Goal: Task Accomplishment & Management: Complete application form

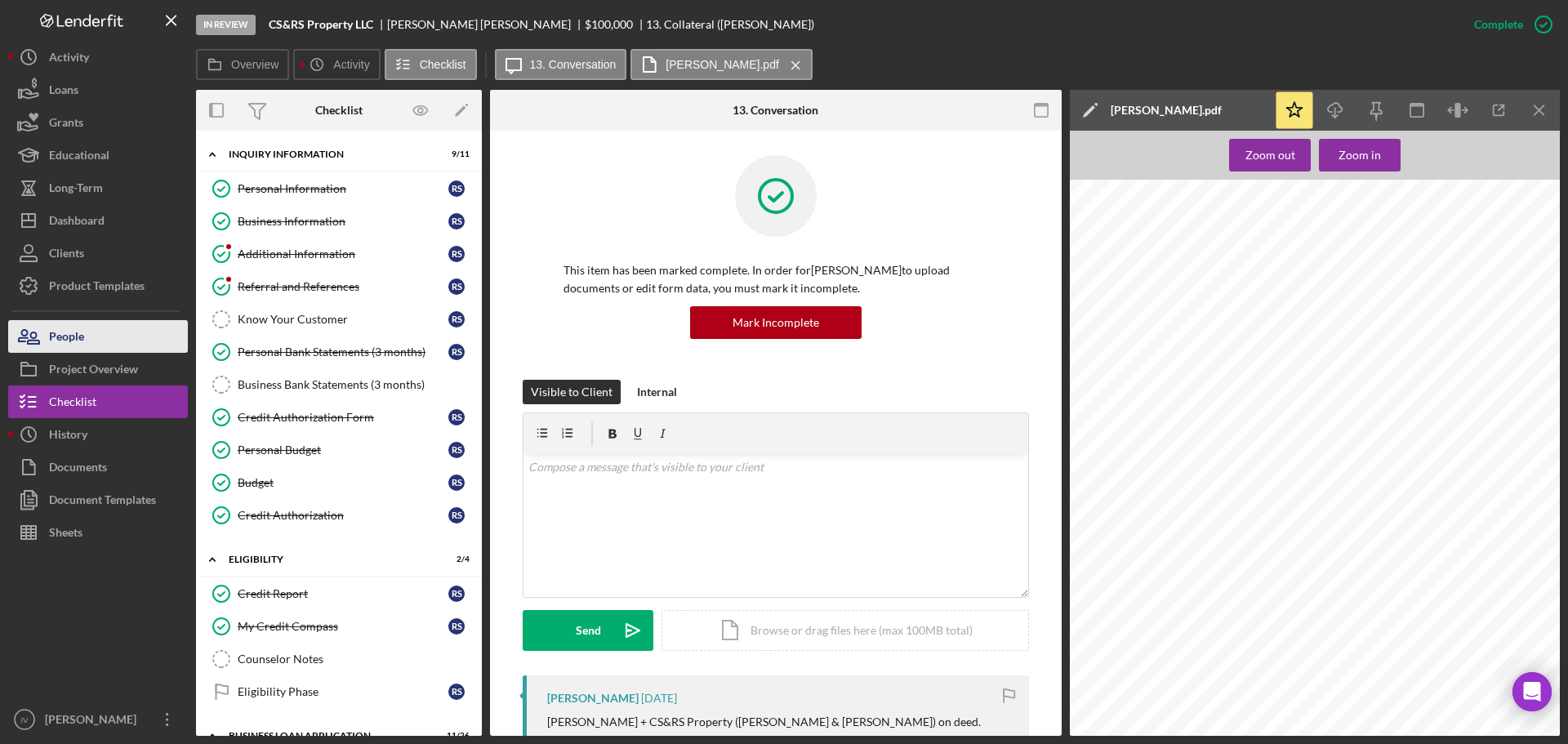
scroll to position [178, 0]
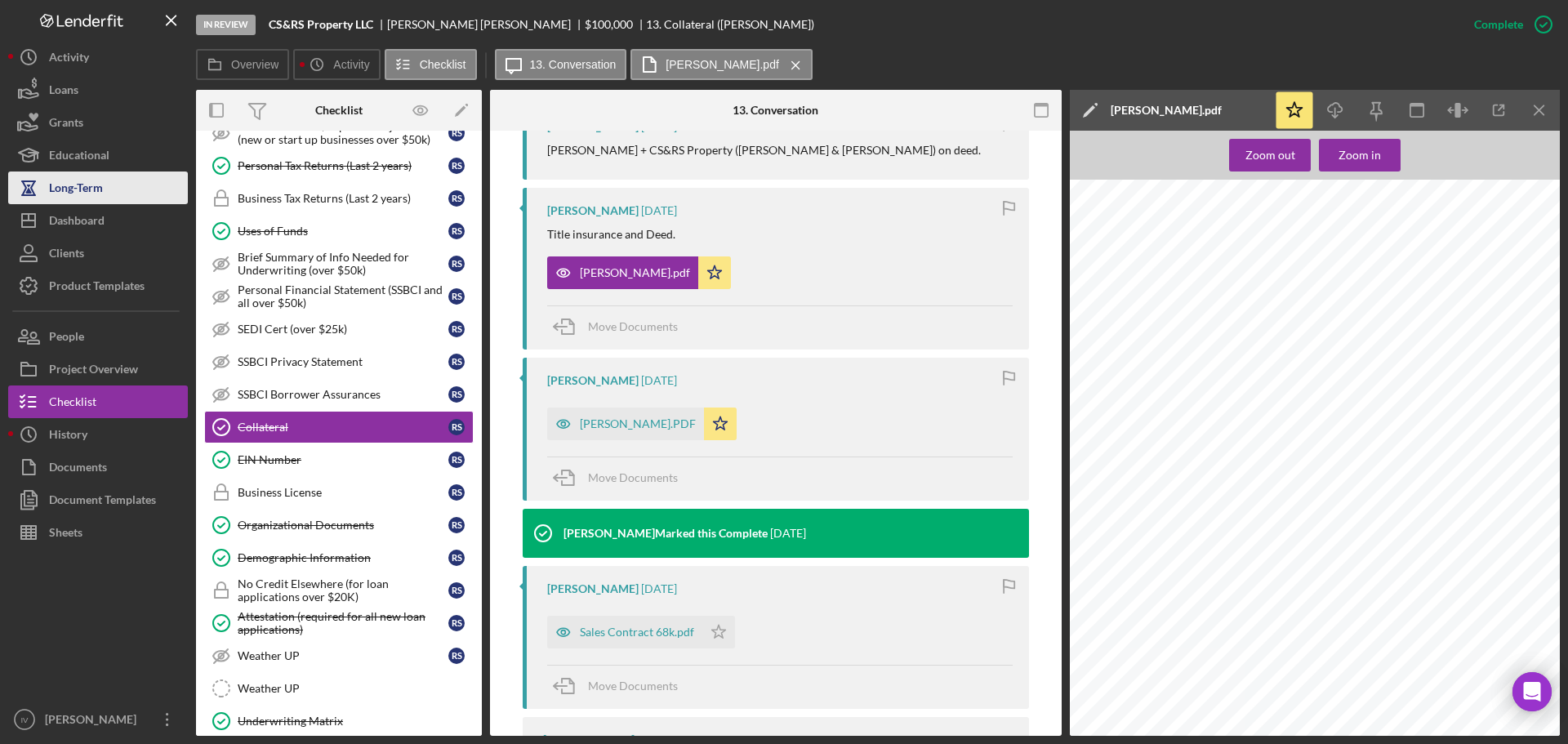
click at [85, 189] on div "Long-Term" at bounding box center [75, 189] width 54 height 37
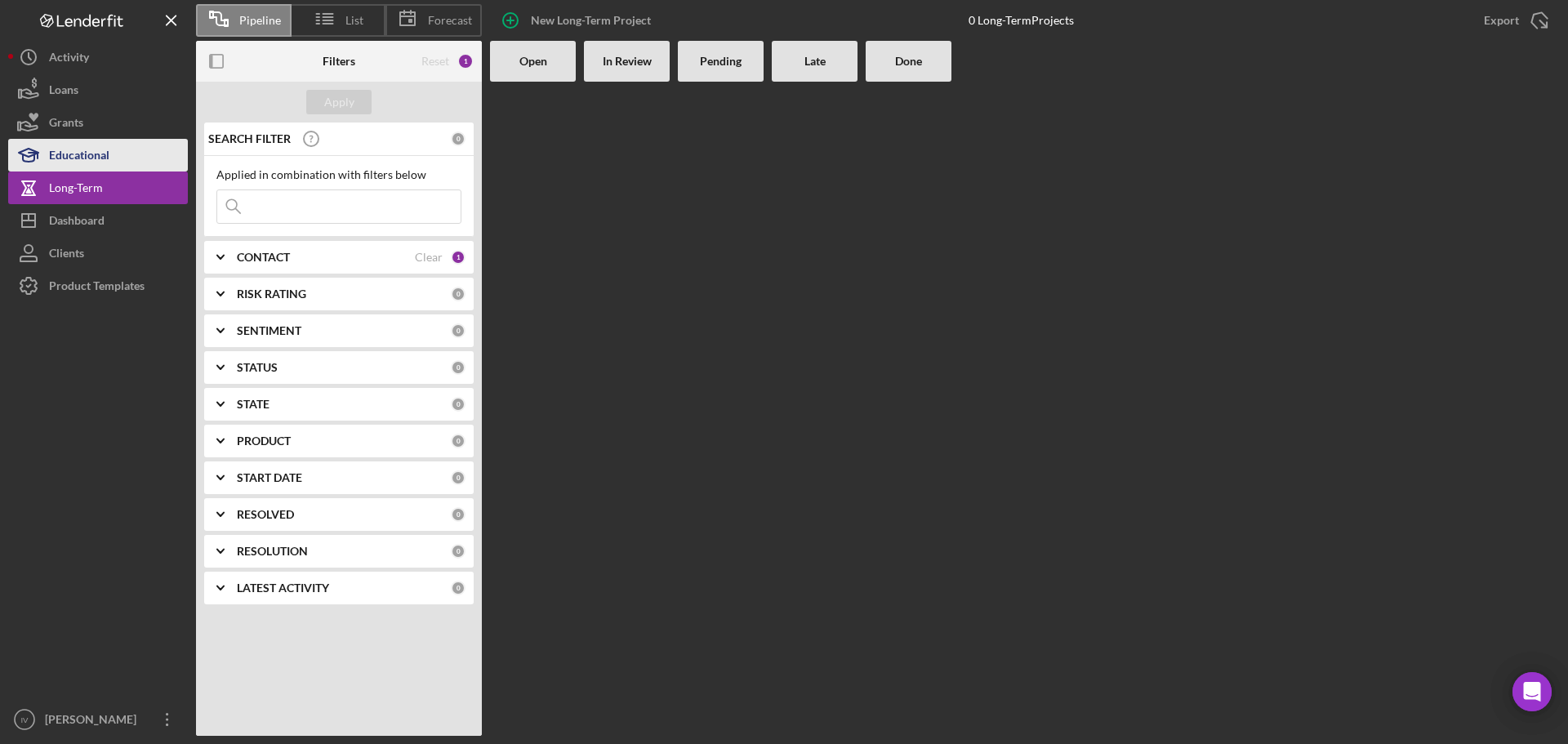
click at [87, 160] on div "Educational" at bounding box center [79, 157] width 60 height 37
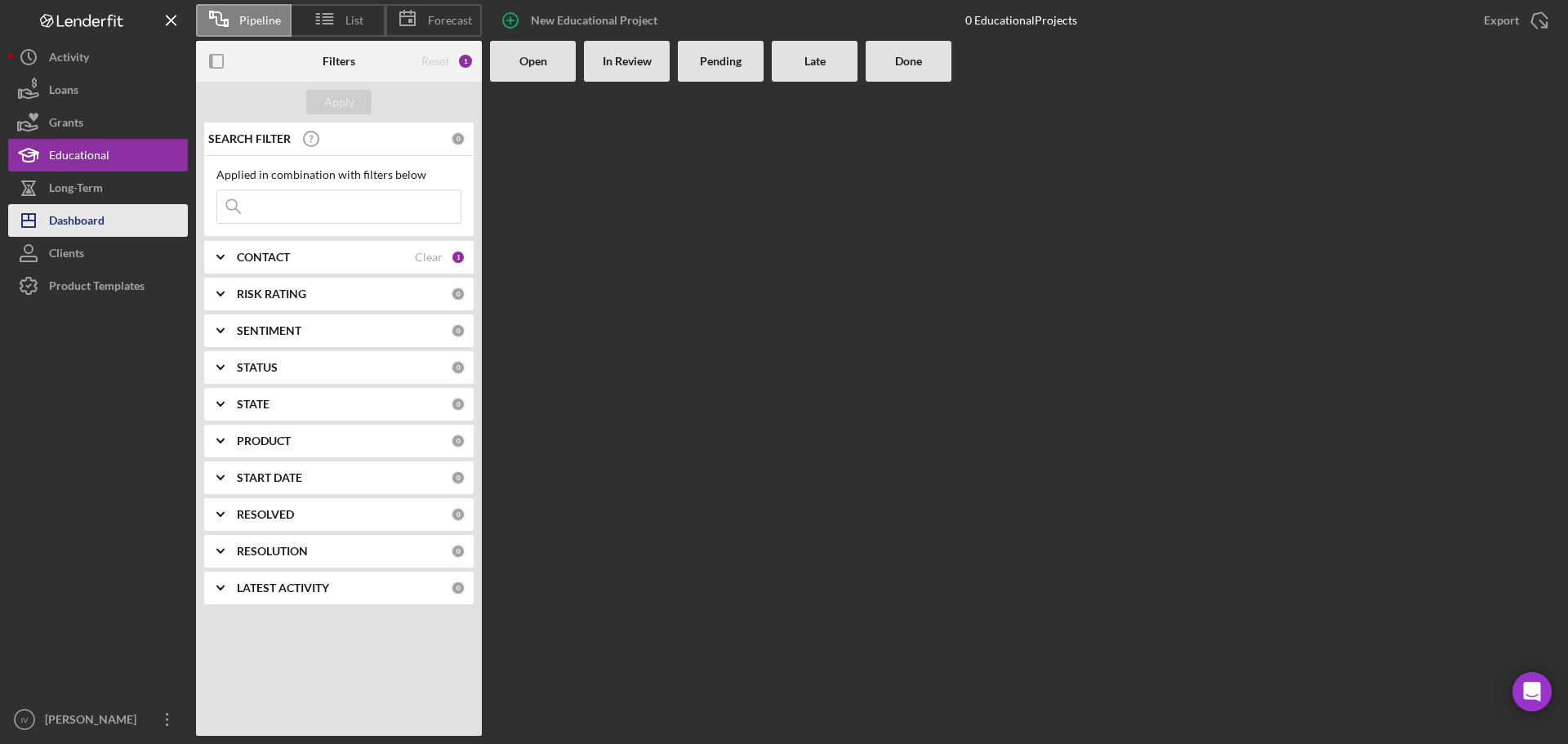
click at [103, 233] on div "Dashboard" at bounding box center [76, 222] width 55 height 37
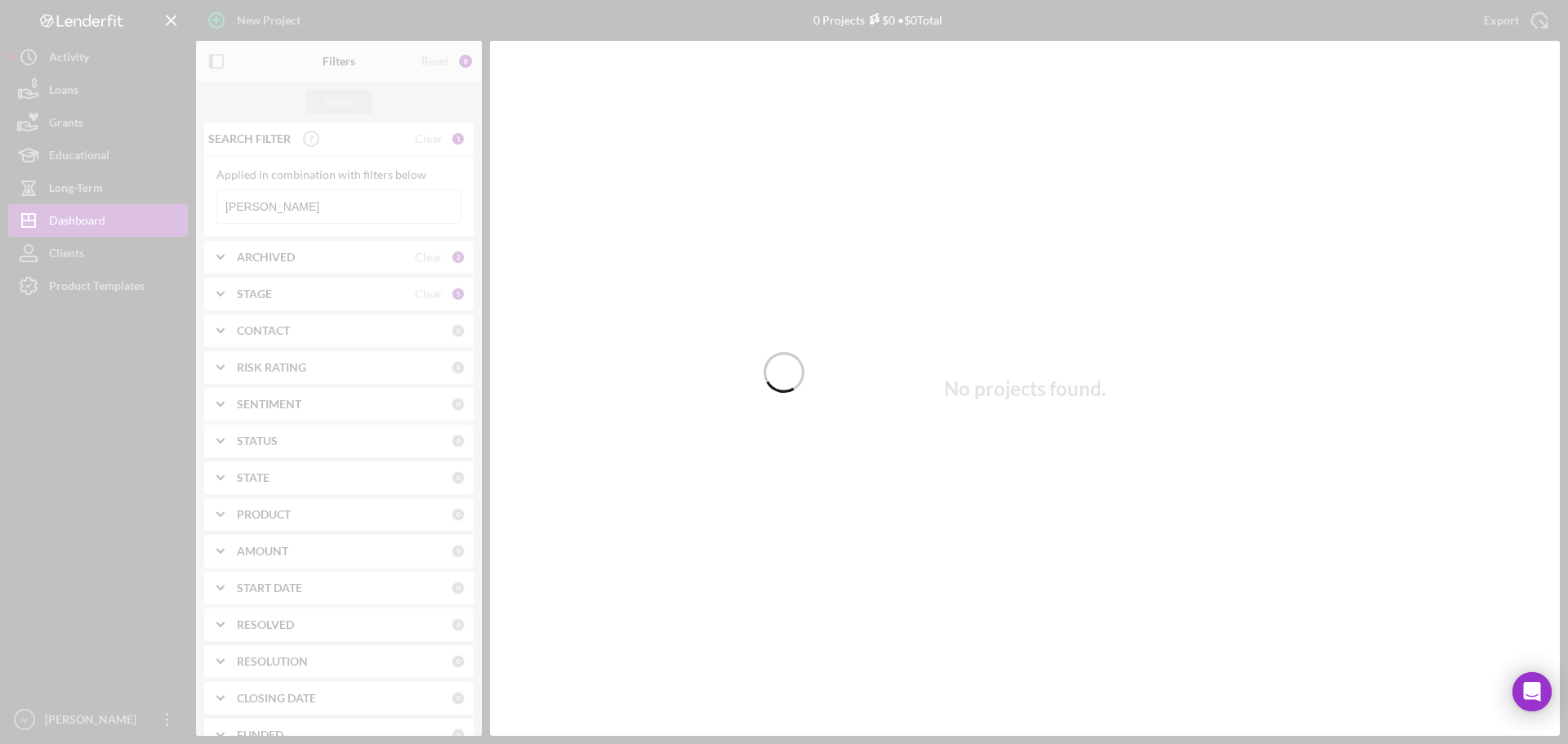
click at [270, 200] on div at bounding box center [784, 372] width 1568 height 744
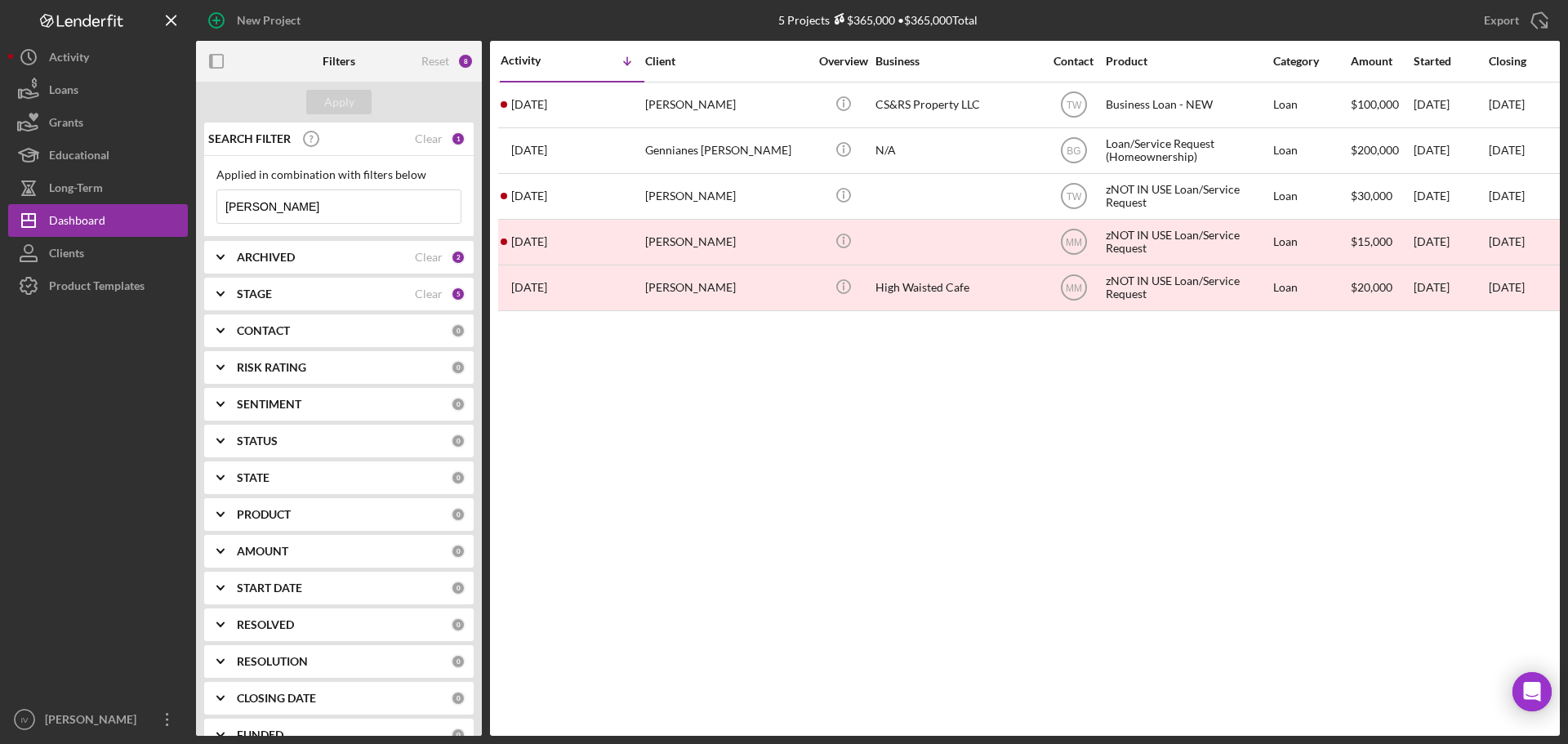
drag, startPoint x: 280, startPoint y: 207, endPoint x: 223, endPoint y: 199, distance: 57.6
click at [223, 199] on input "[PERSON_NAME]" at bounding box center [339, 206] width 244 height 33
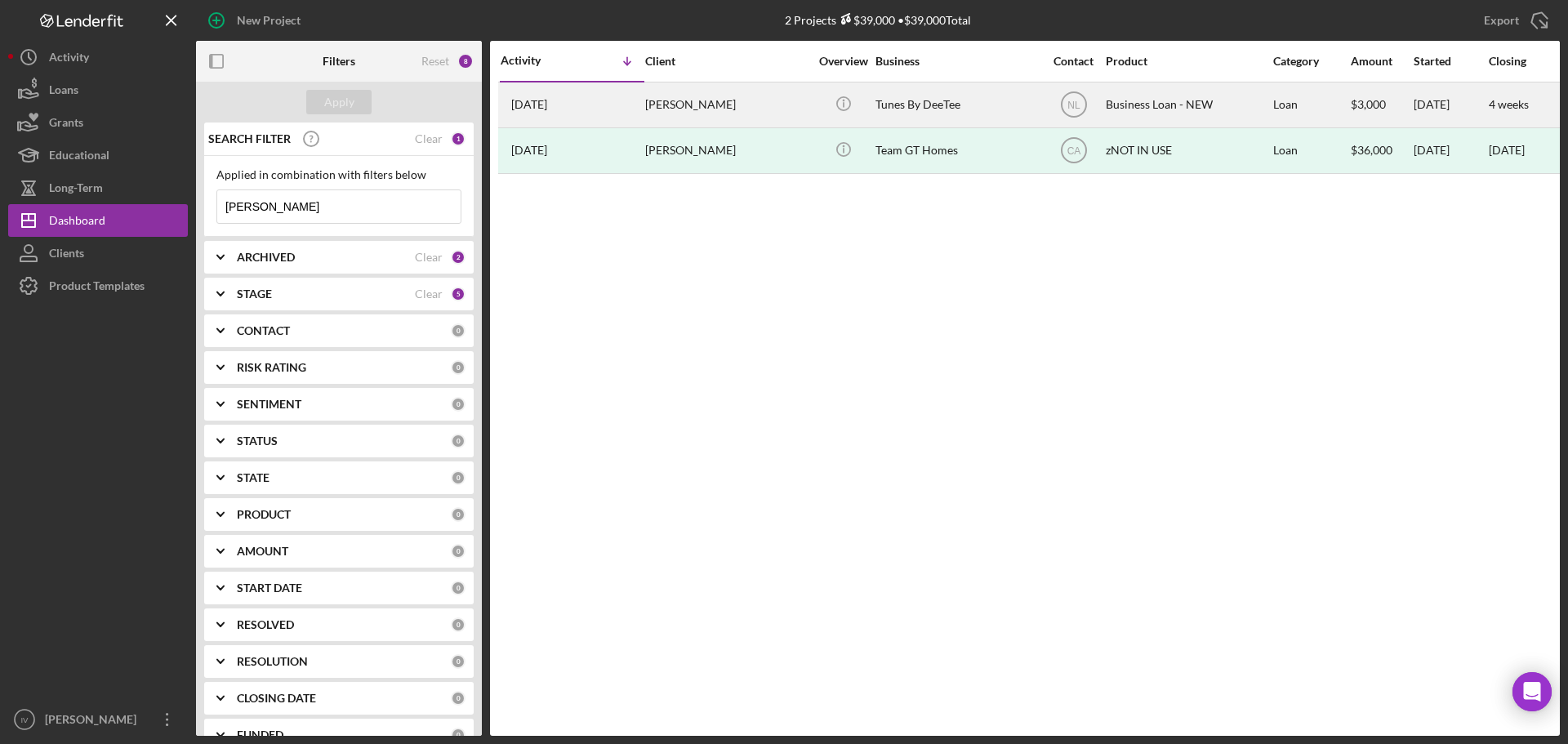
type input "[PERSON_NAME]"
click at [766, 111] on div "[PERSON_NAME]" at bounding box center [727, 105] width 164 height 43
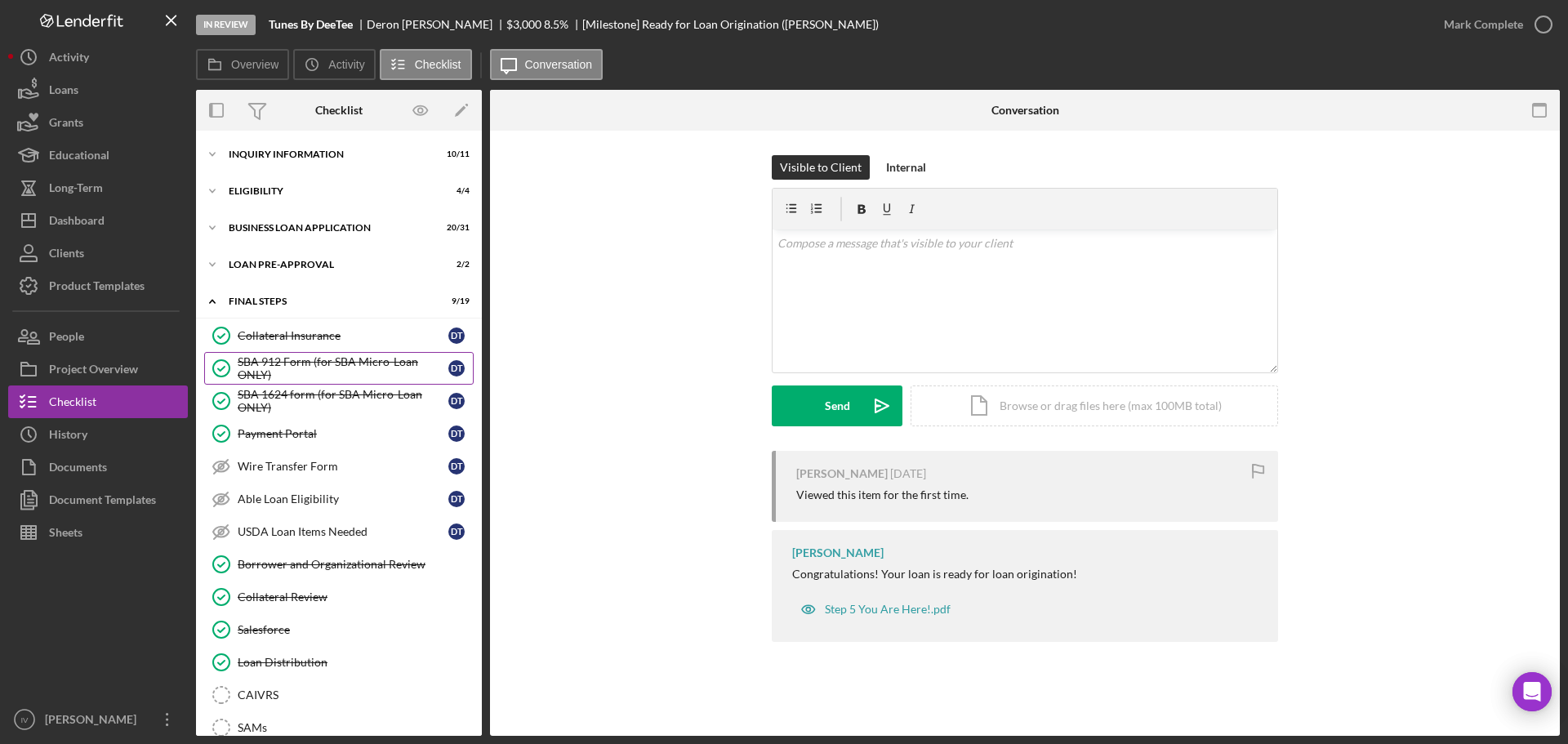
click at [301, 360] on div "SBA 912 Form (for SBA Micro-Loan ONLY)" at bounding box center [343, 369] width 211 height 26
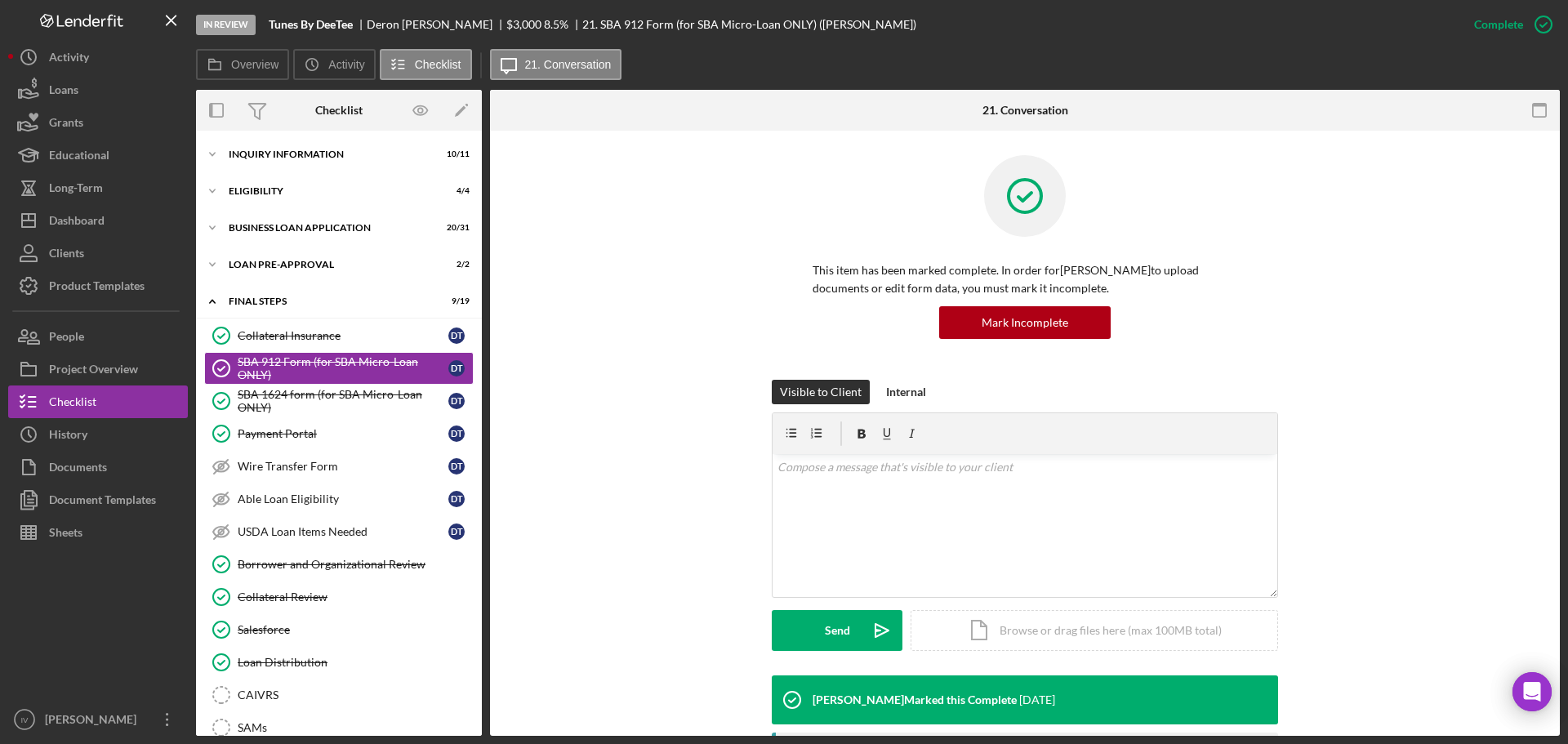
scroll to position [408, 0]
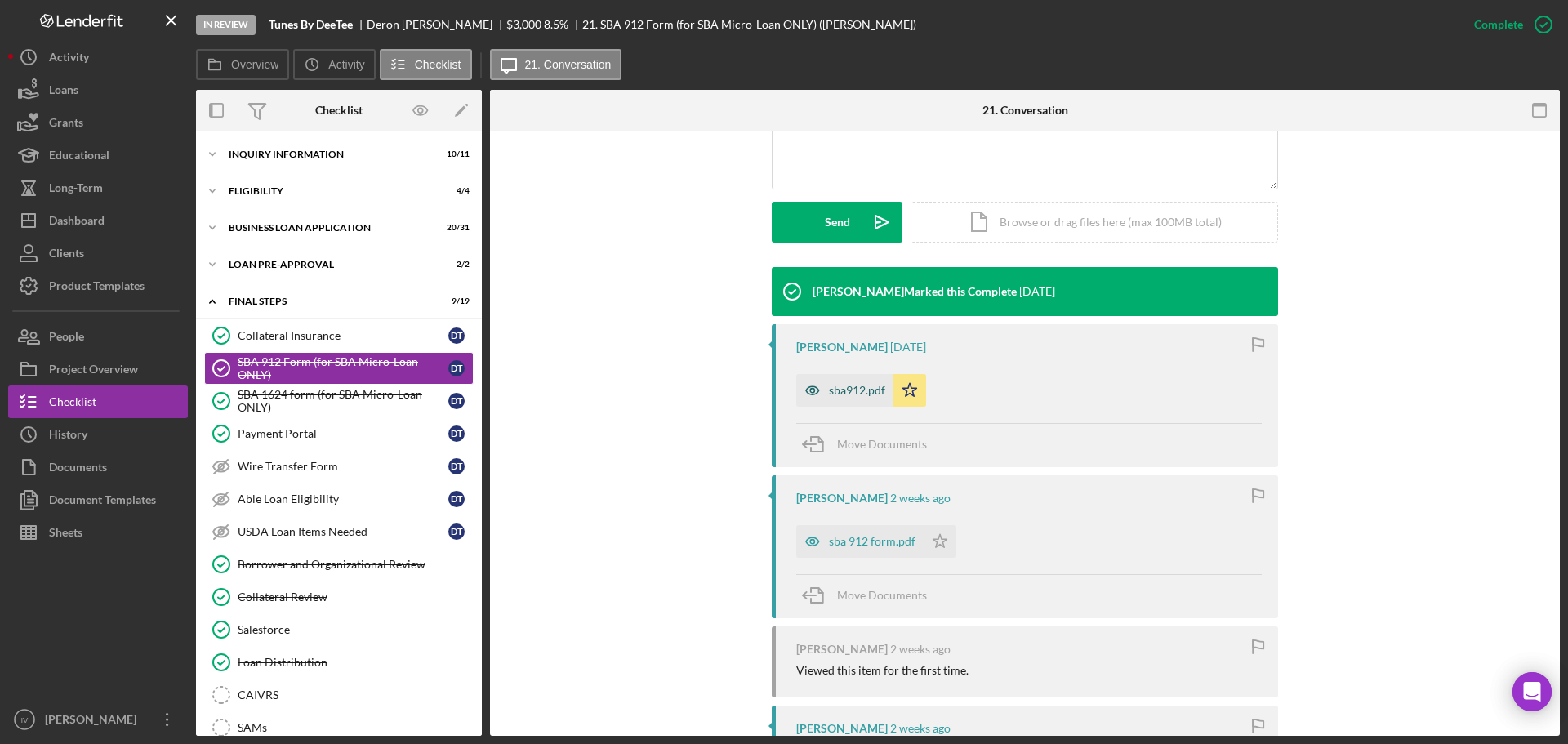
click at [845, 389] on div "sba912.pdf" at bounding box center [857, 390] width 56 height 13
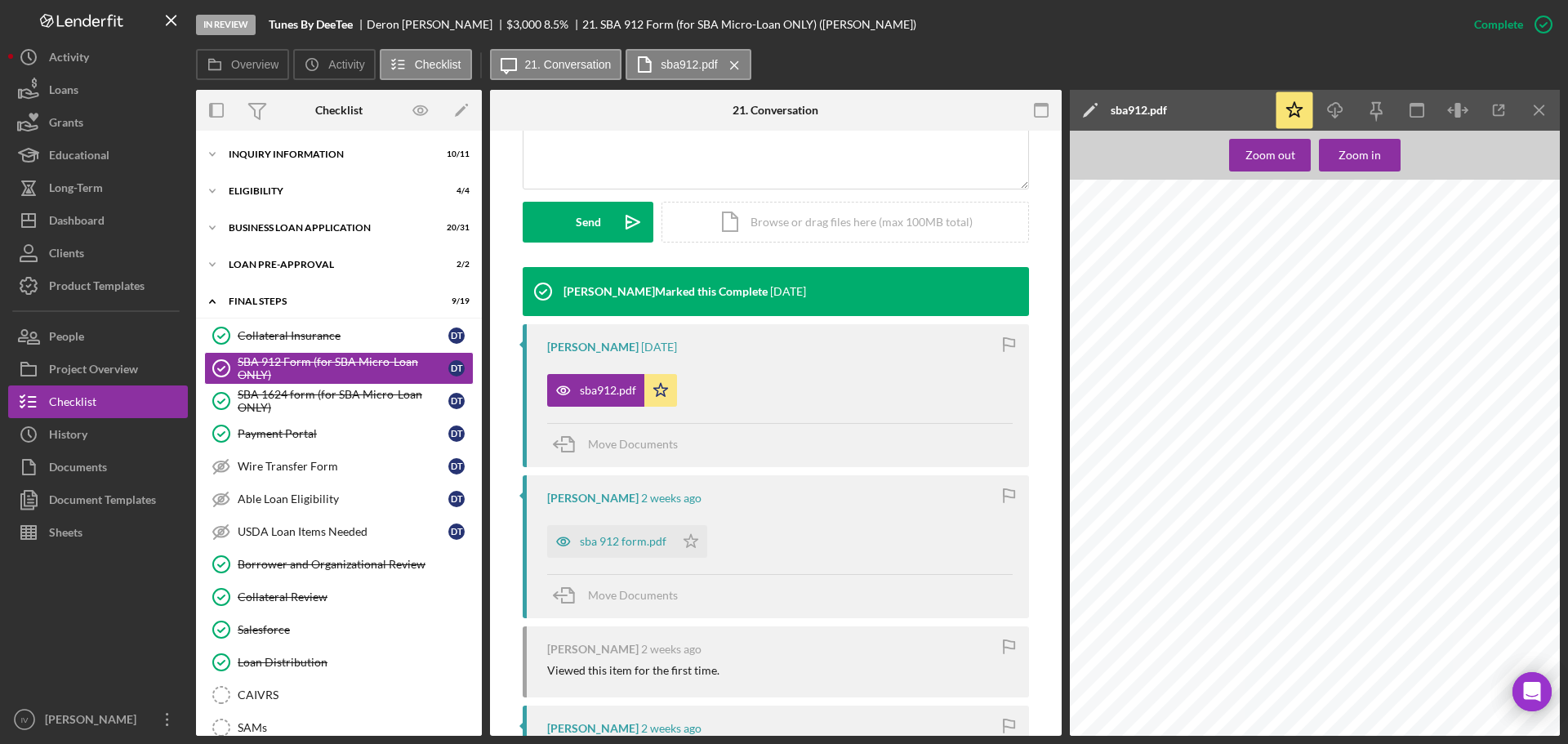
scroll to position [82, 0]
click at [345, 397] on div "SBA 1624 form (for SBA Micro-Loan ONLY)" at bounding box center [343, 401] width 211 height 26
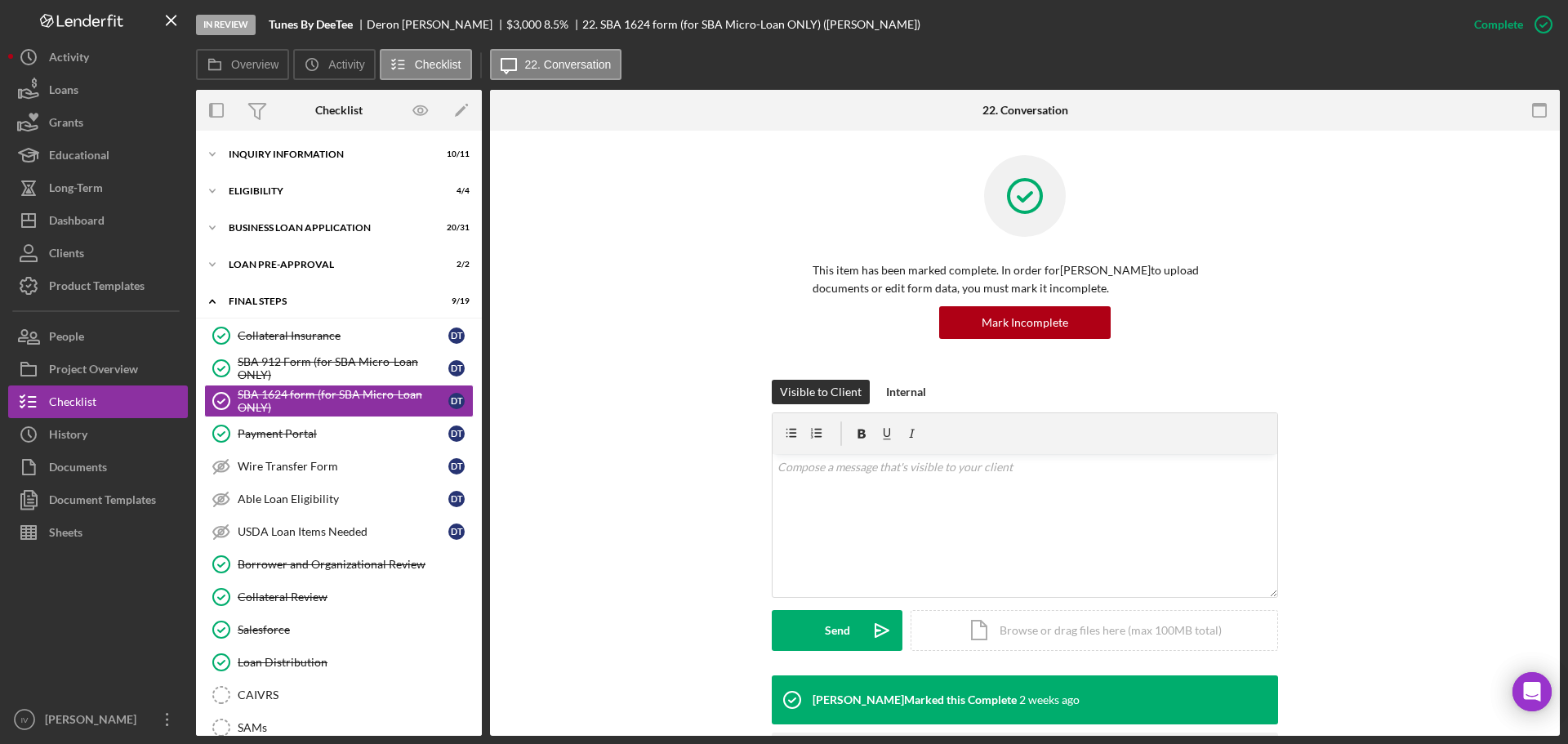
scroll to position [141, 0]
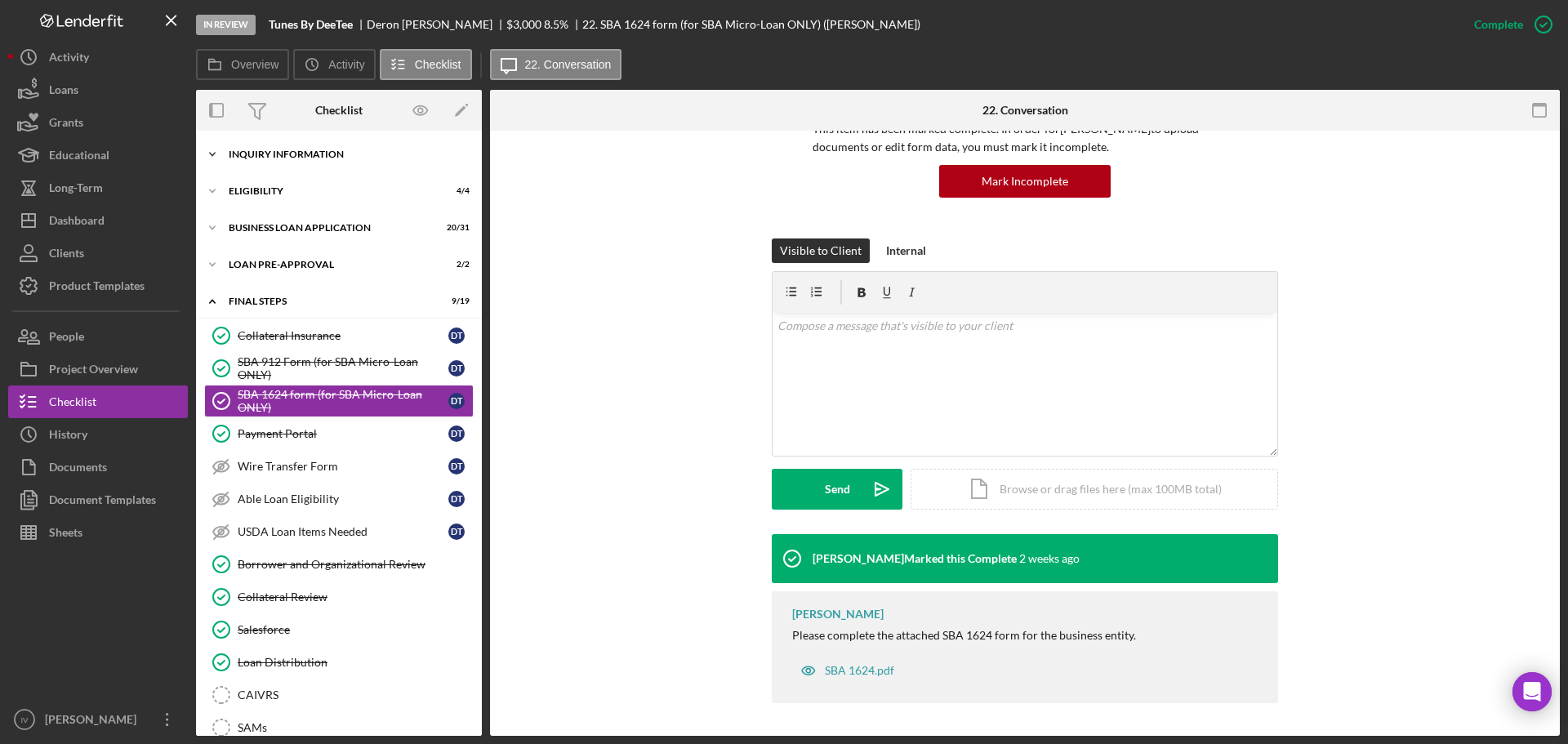
click at [278, 146] on div "Icon/Expander INQUIRY INFORMATION 10 / 11" at bounding box center [339, 154] width 286 height 33
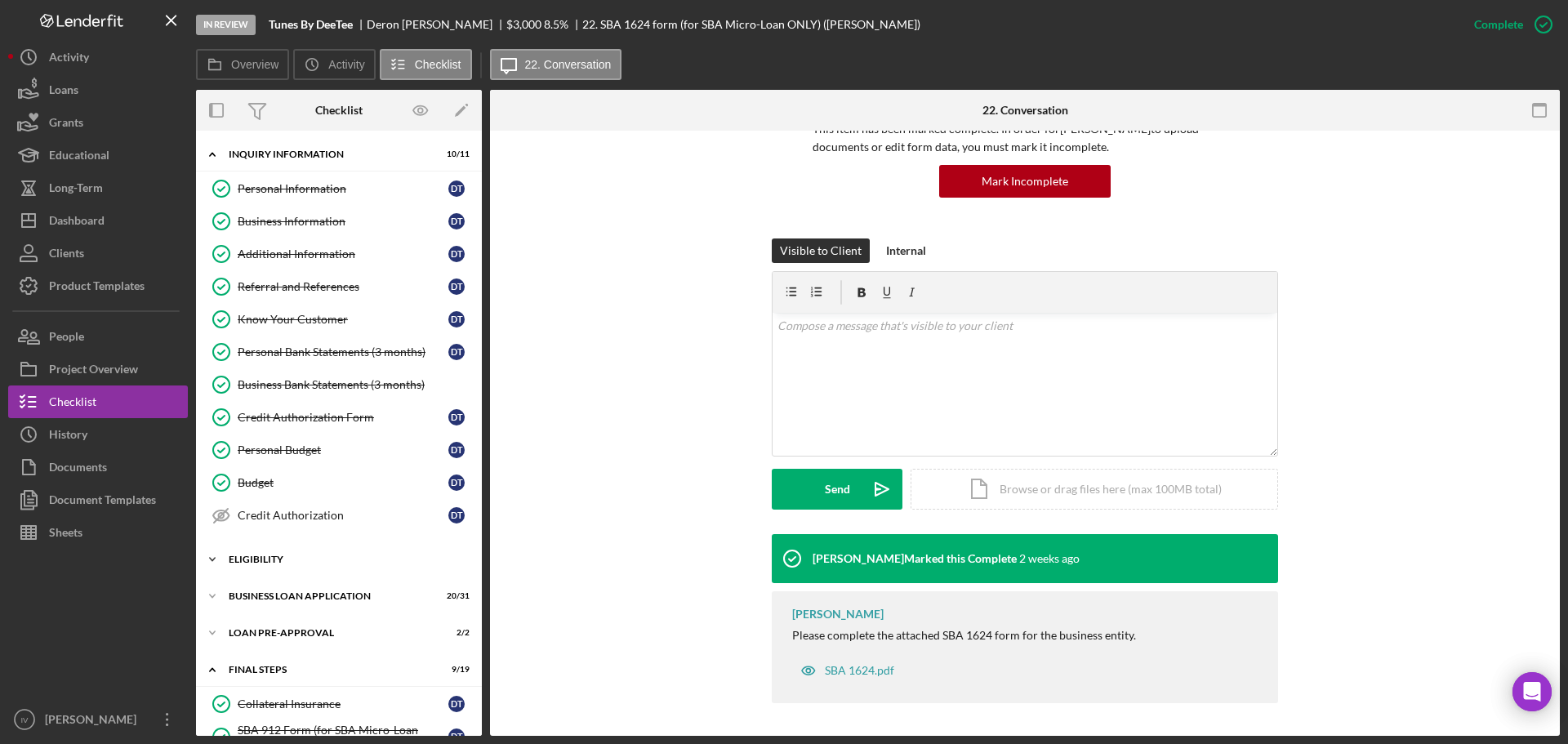
click at [292, 560] on div "ELIGIBILITY" at bounding box center [344, 559] width 232 height 9
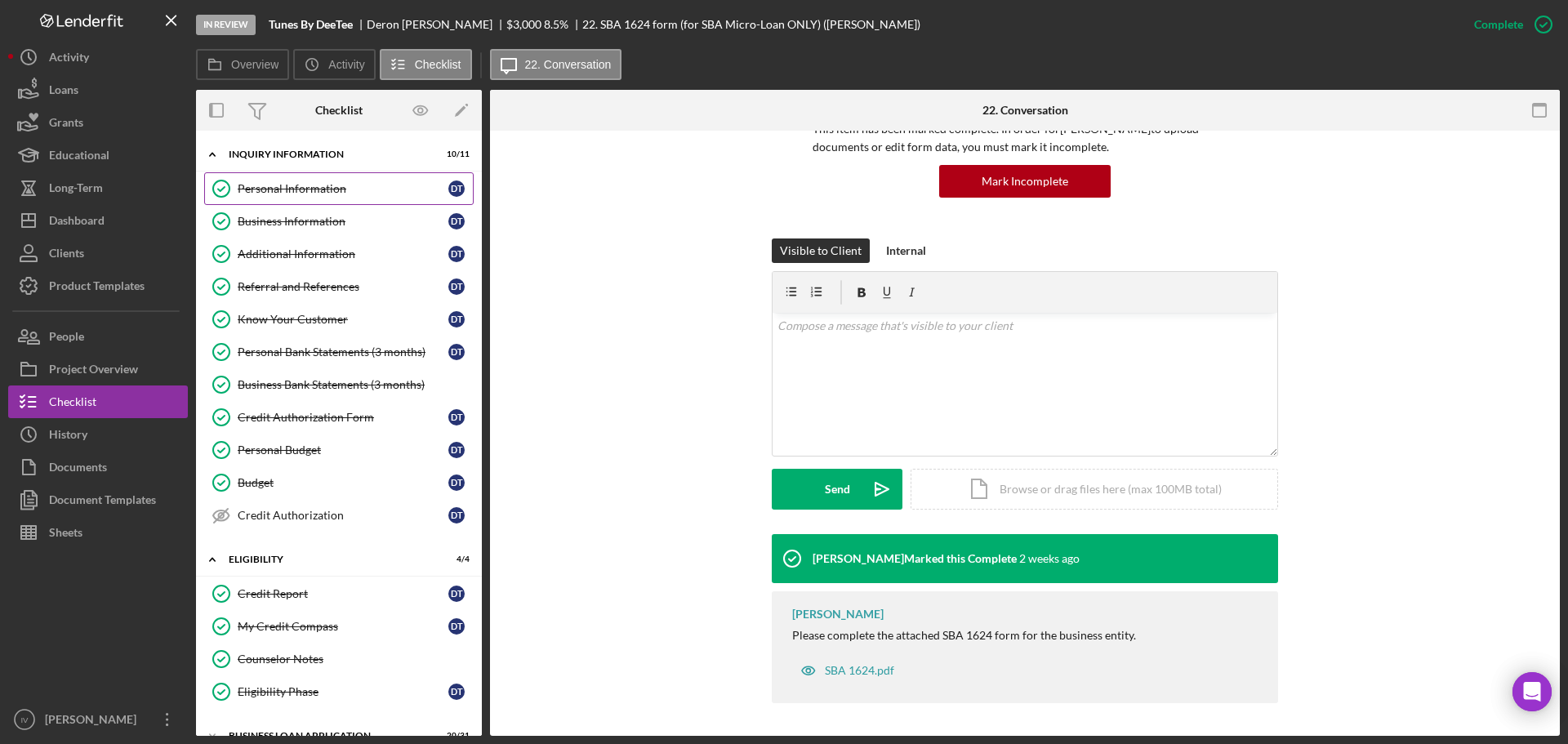
click at [325, 187] on div "Personal Information" at bounding box center [343, 189] width 211 height 13
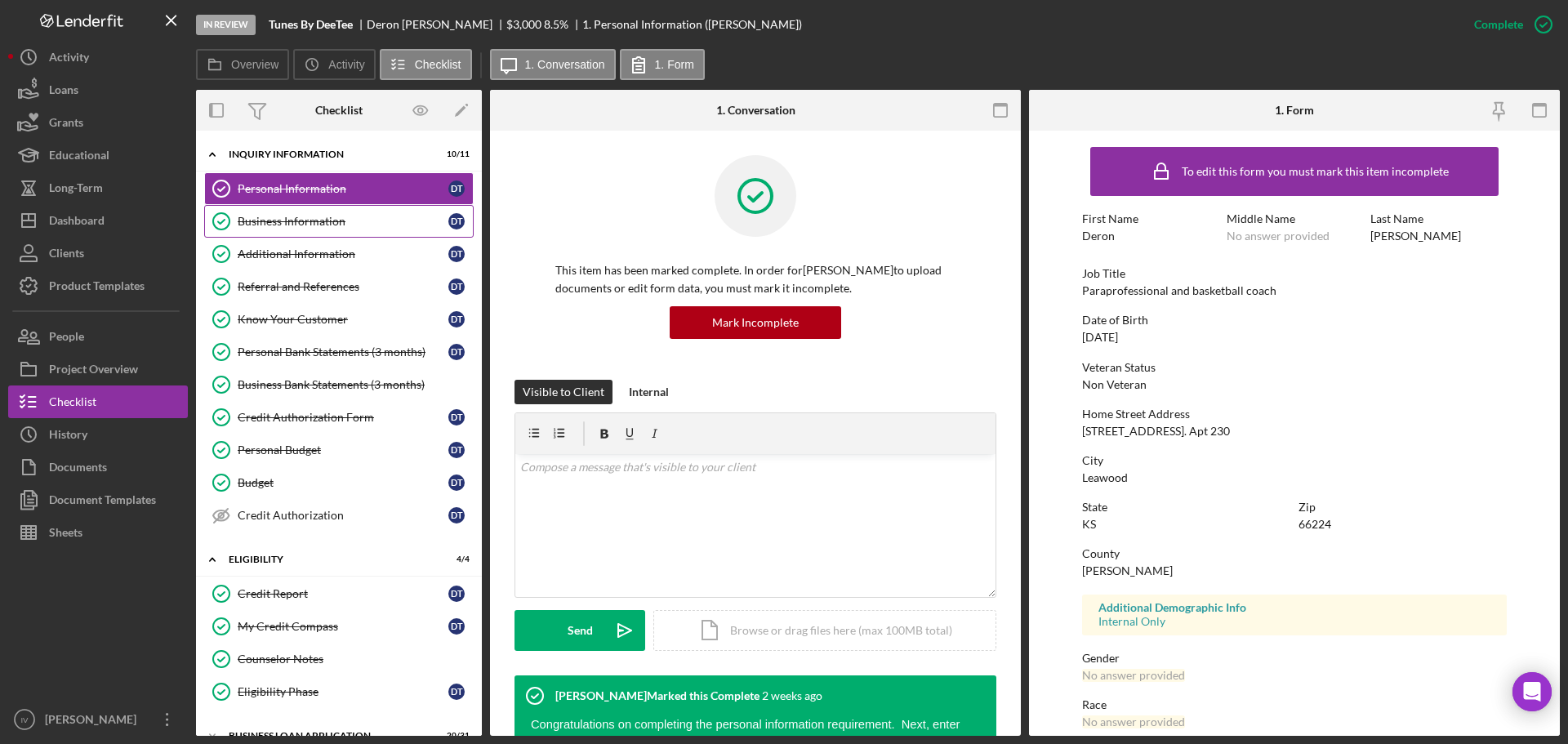
click at [306, 231] on link "Business Information Business Information D T" at bounding box center [339, 221] width 269 height 33
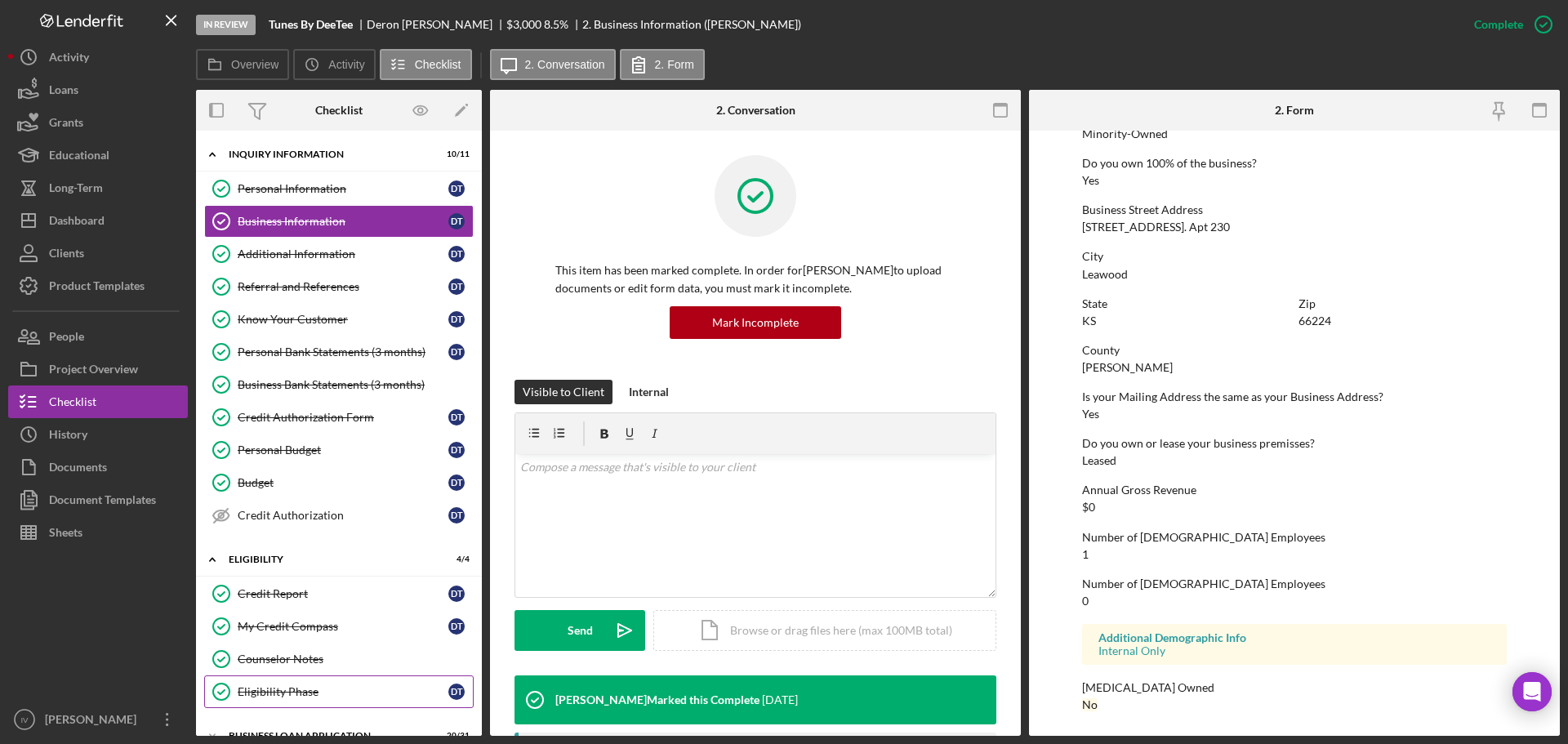
scroll to position [164, 0]
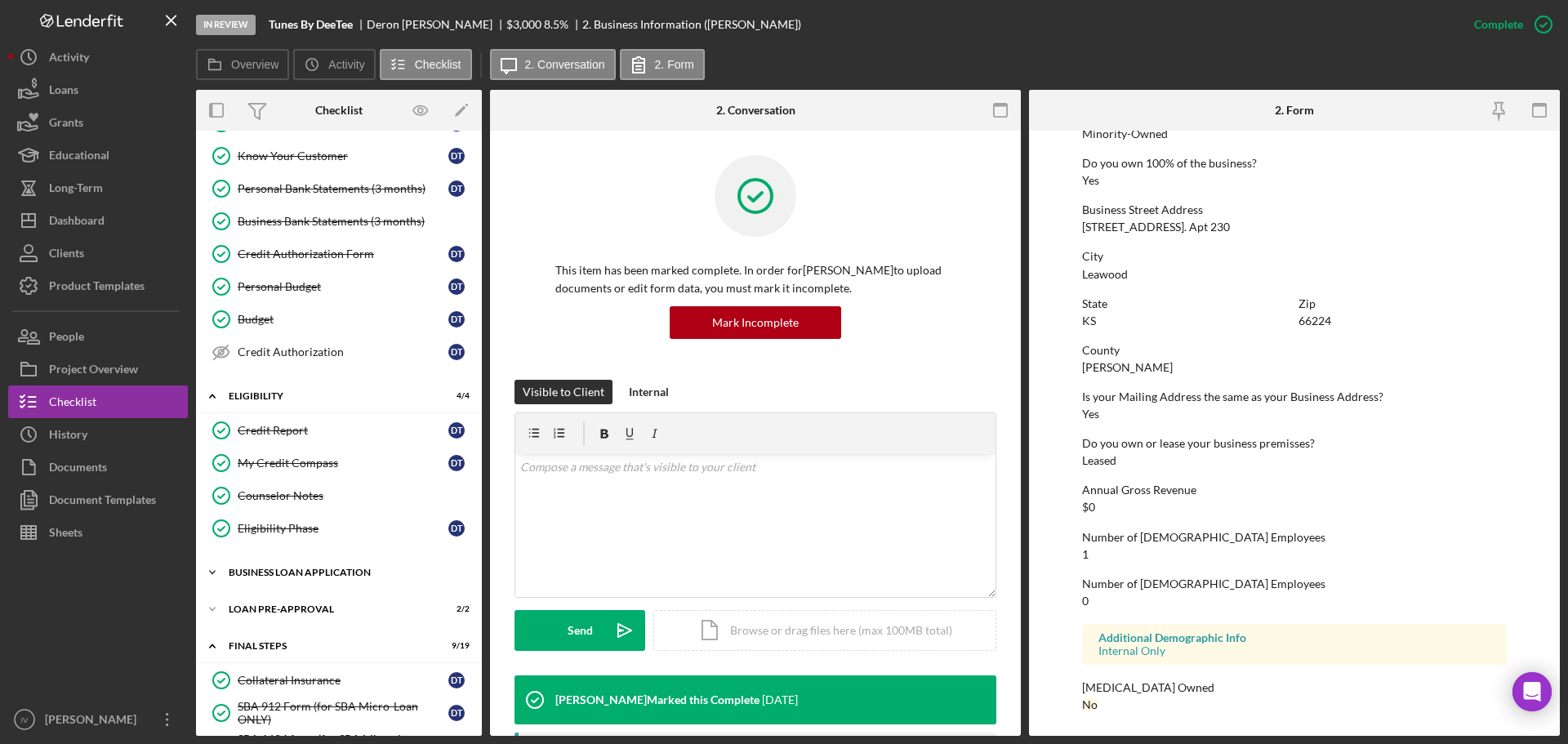
click at [293, 578] on div "Icon/Expander BUSINESS LOAN APPLICATION 20 / 31" at bounding box center [339, 572] width 286 height 33
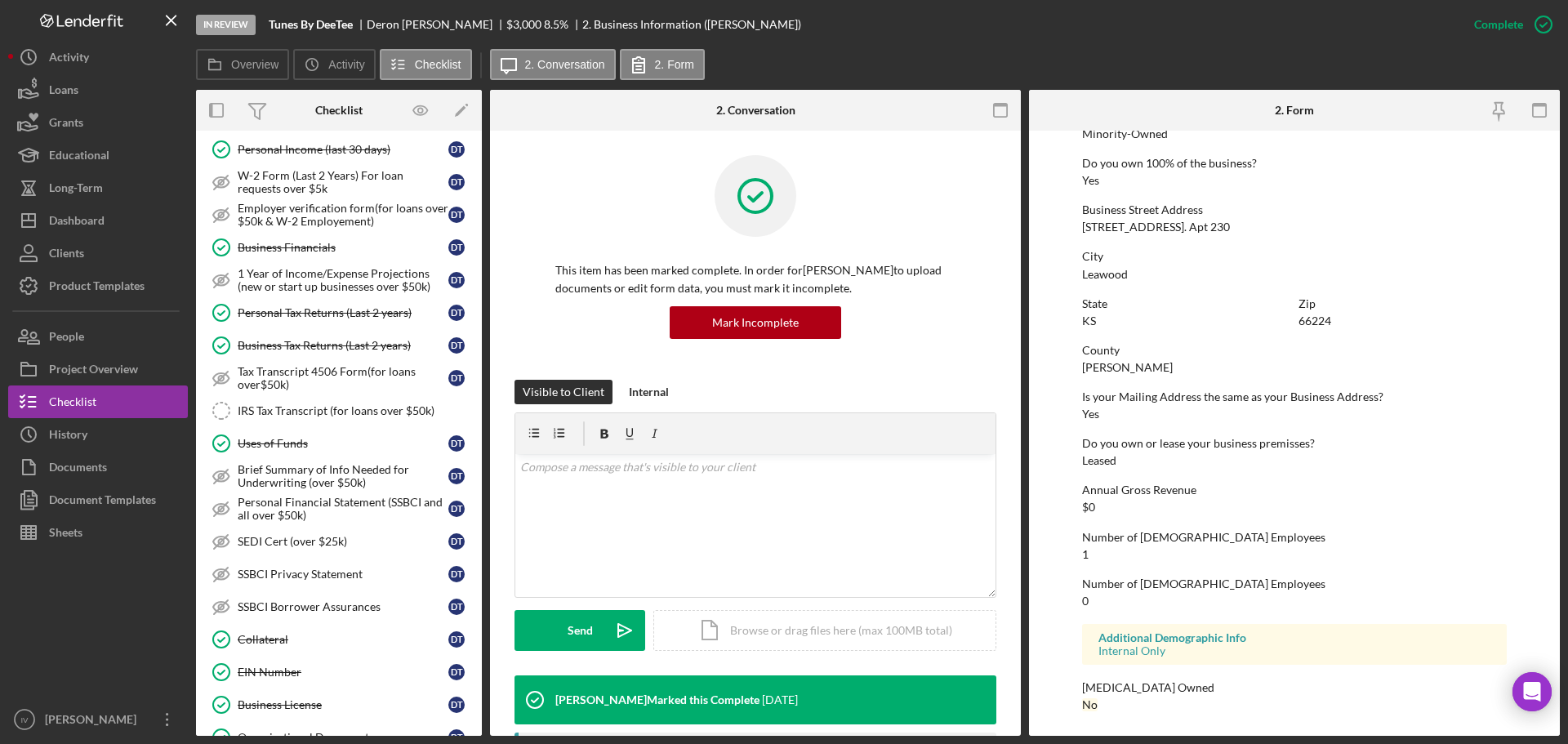
scroll to position [1062, 0]
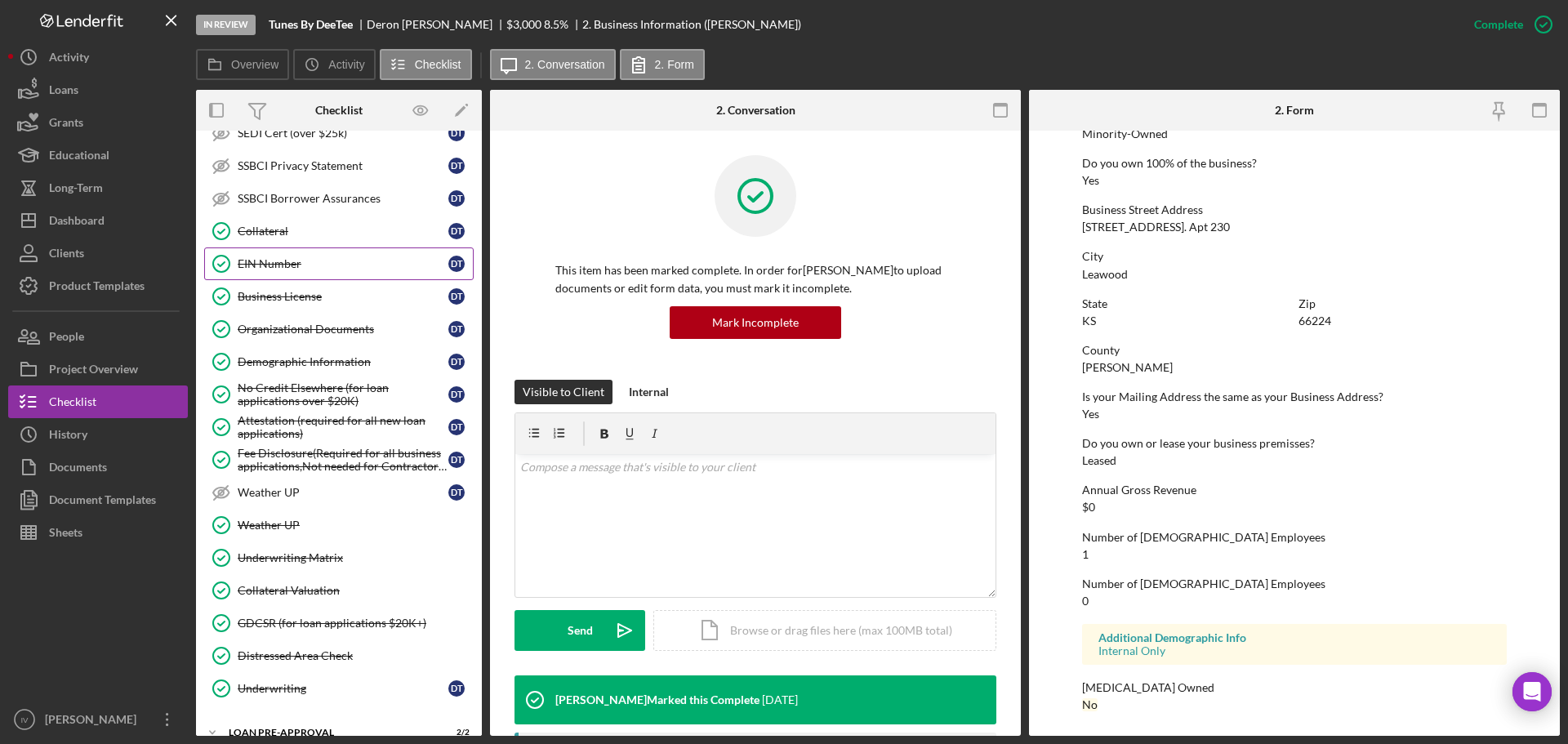
click at [277, 269] on div "EIN Number" at bounding box center [343, 263] width 211 height 13
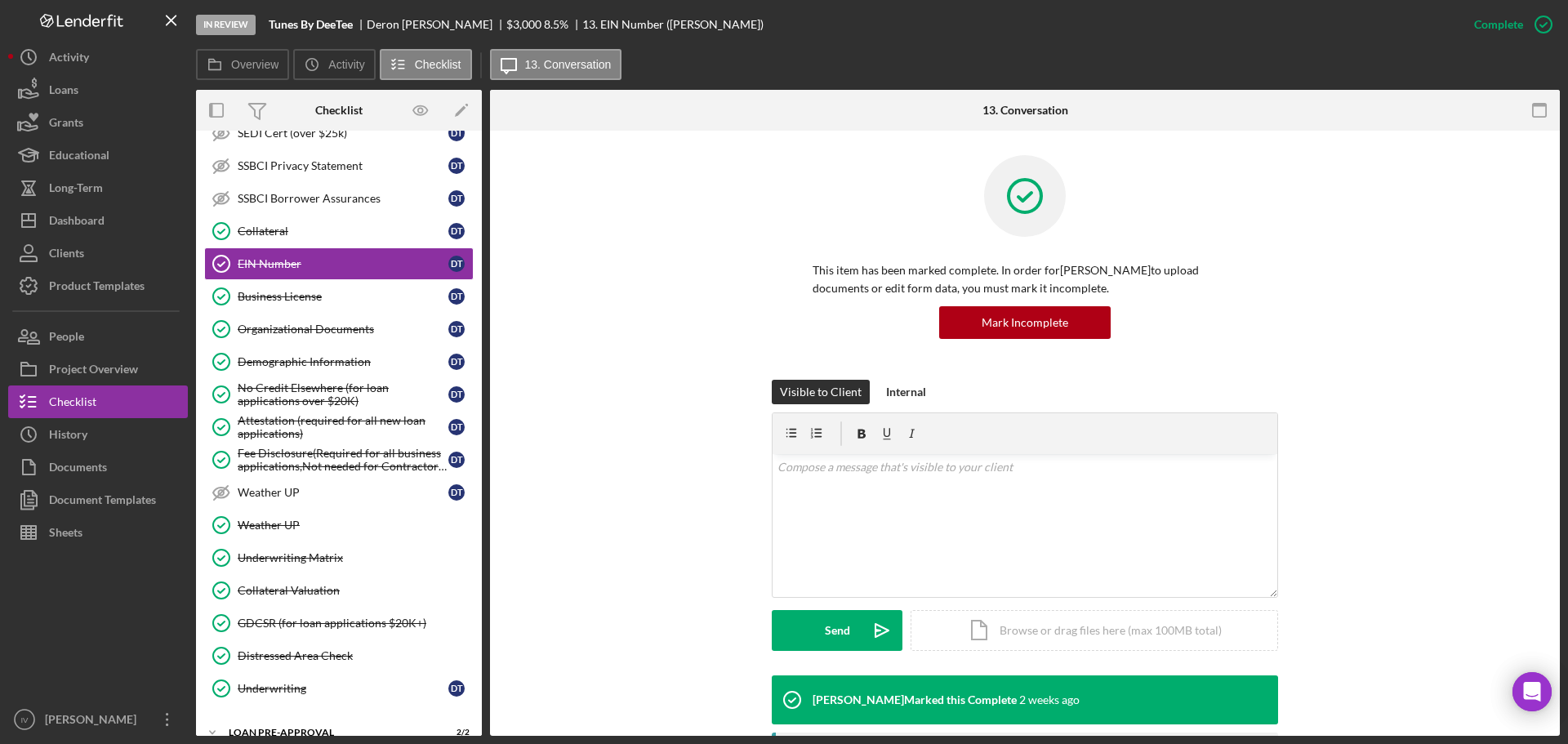
scroll to position [344, 0]
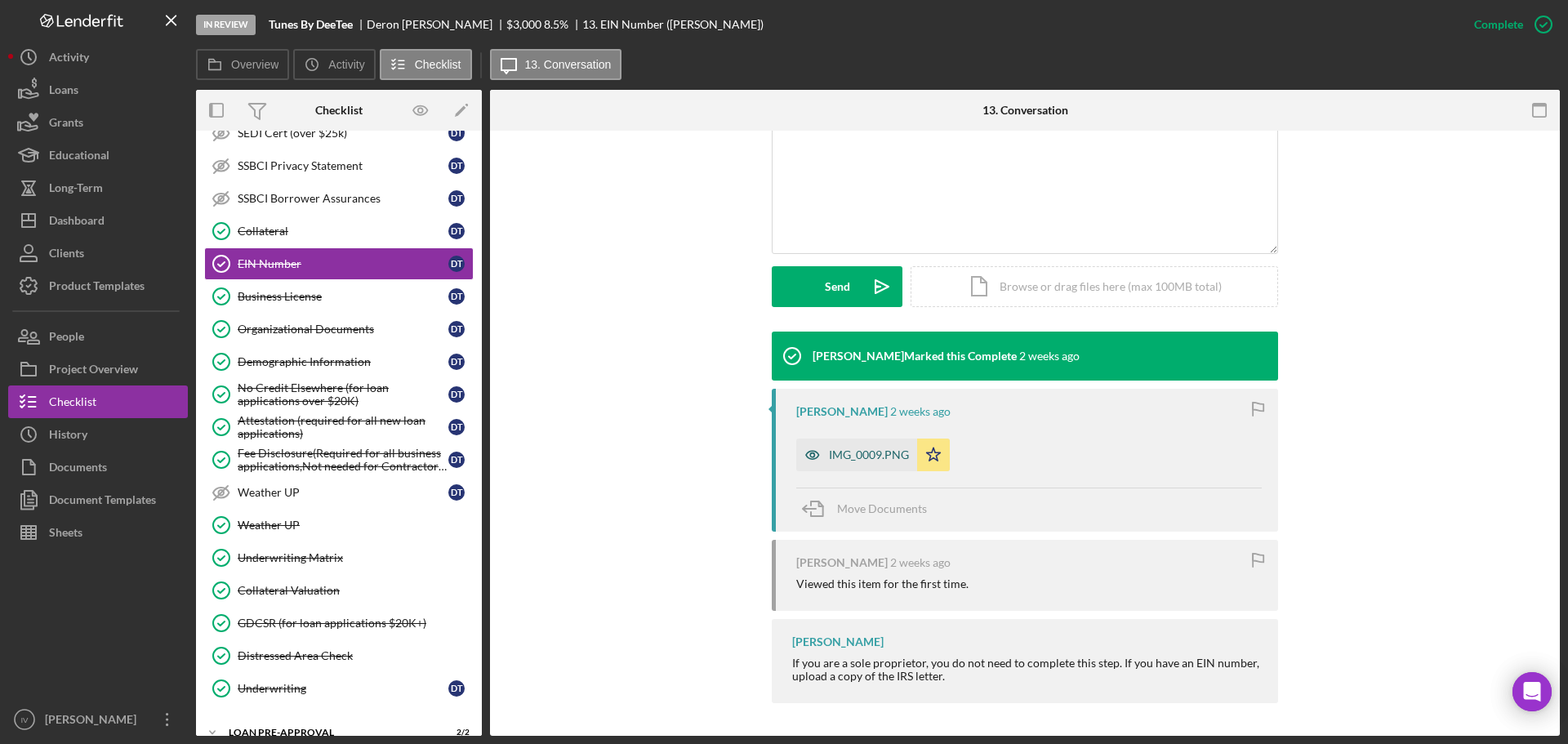
click at [877, 450] on div "IMG_0009.PNG" at bounding box center [868, 455] width 80 height 13
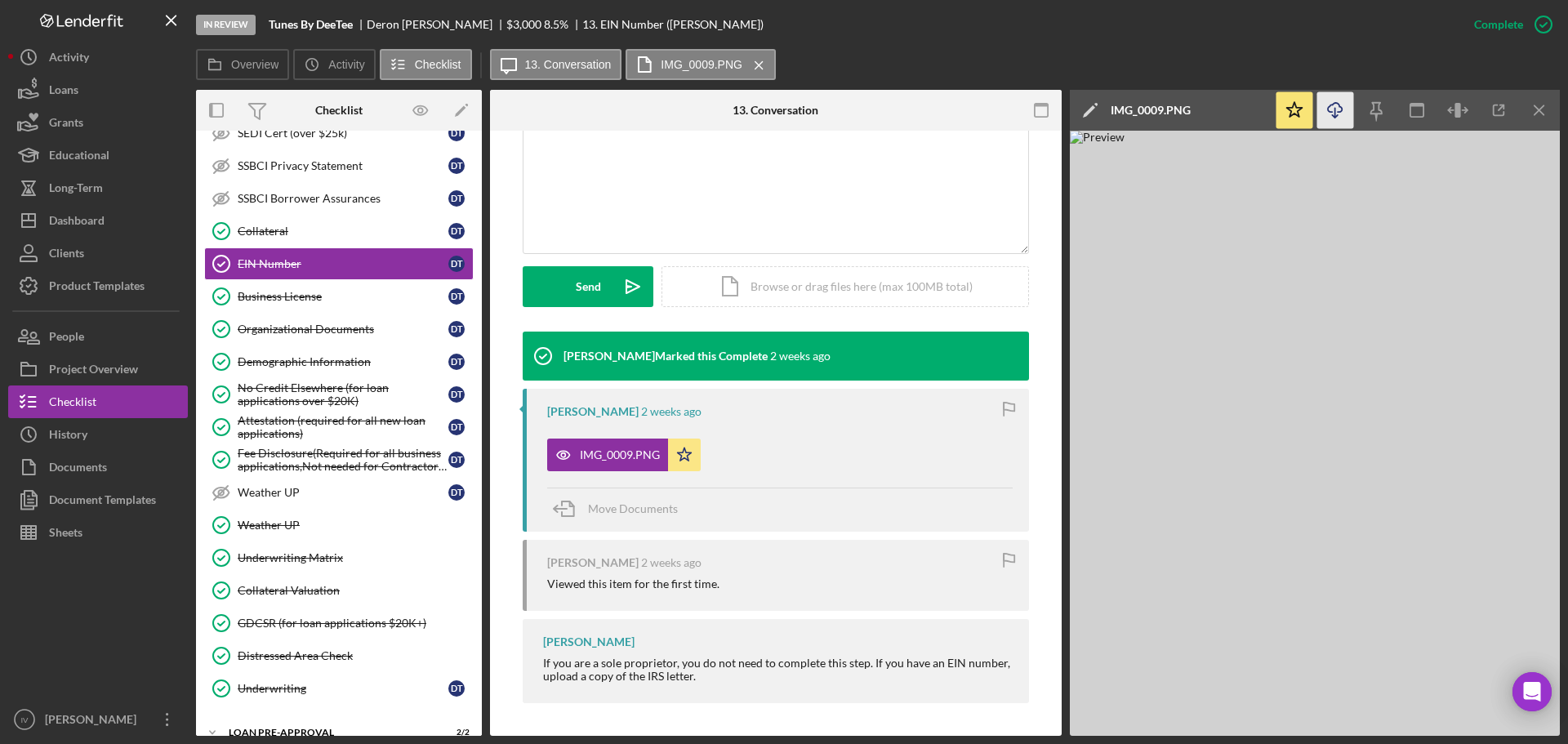
click at [1337, 108] on icon "Icon/Download" at bounding box center [1335, 110] width 37 height 37
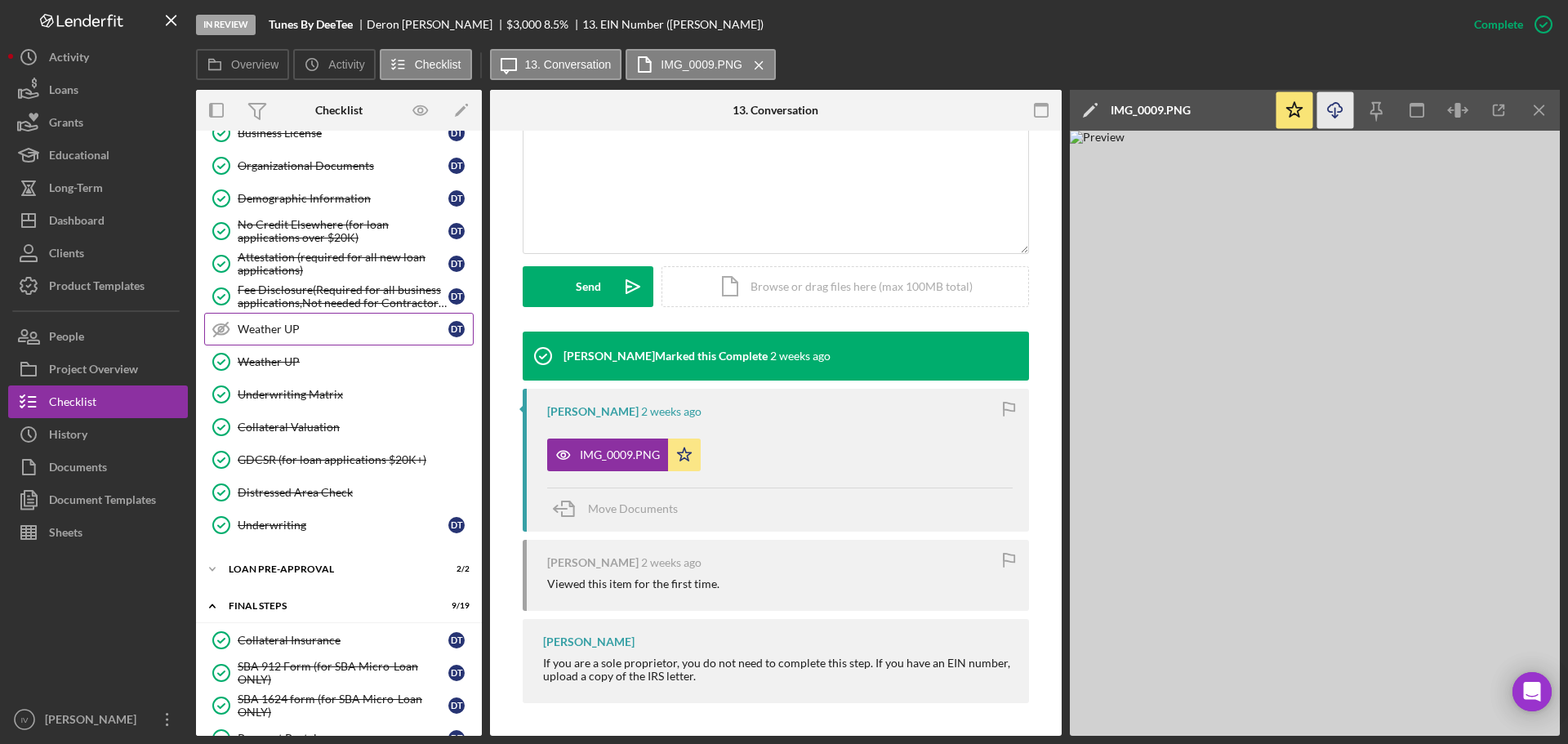
scroll to position [1633, 0]
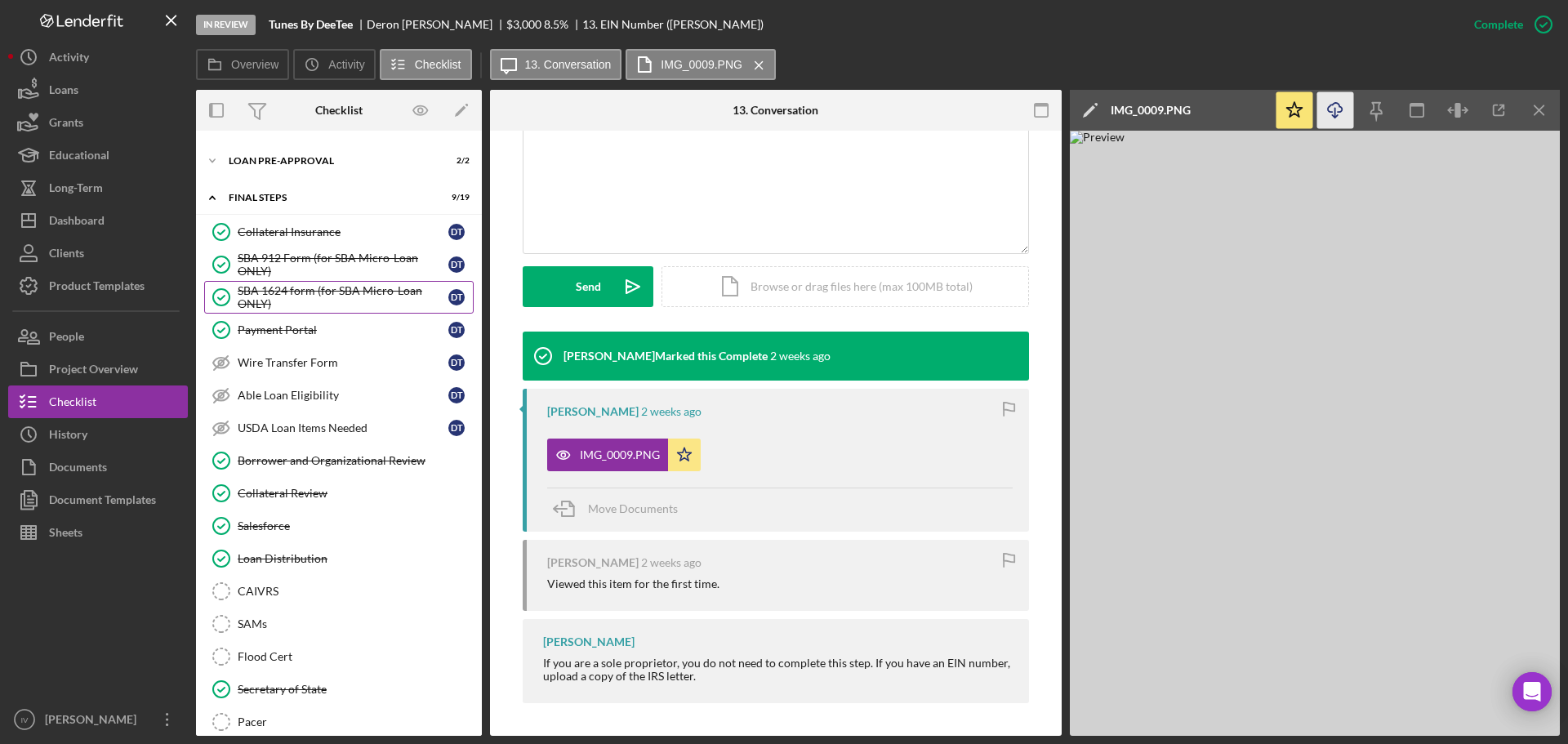
click at [272, 298] on div "SBA 1624 form (for SBA Micro-Loan ONLY)" at bounding box center [343, 297] width 211 height 26
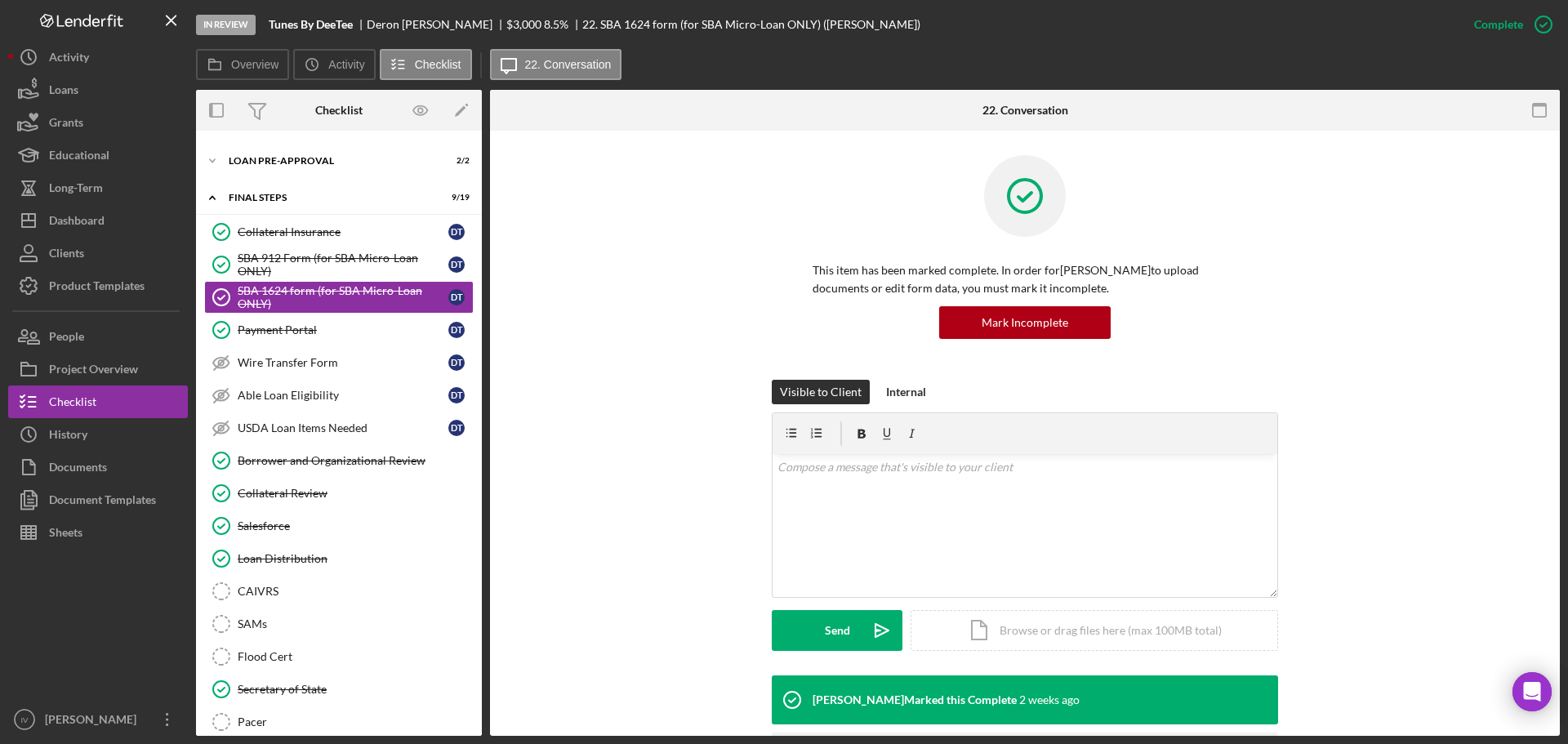
scroll to position [141, 0]
